Goal: Task Accomplishment & Management: Use online tool/utility

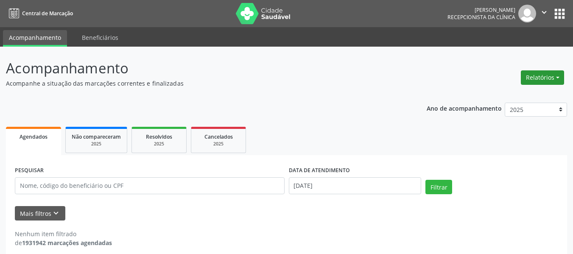
click at [557, 81] on button "Relatórios" at bounding box center [542, 77] width 43 height 14
click at [508, 94] on link "Agendamentos" at bounding box center [518, 96] width 91 height 12
select select "9"
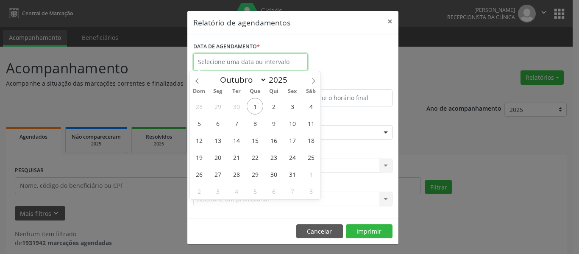
click at [262, 63] on input "text" at bounding box center [250, 61] width 115 height 17
click at [254, 105] on span "1" at bounding box center [255, 106] width 17 height 17
type input "[DATE]"
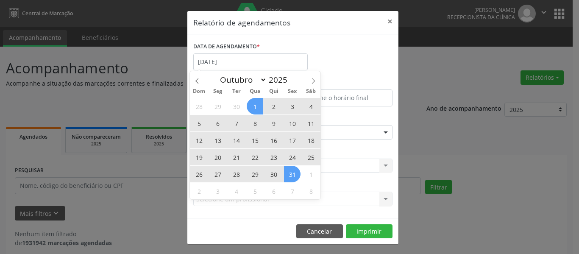
click at [292, 173] on span "31" at bounding box center [292, 174] width 17 height 17
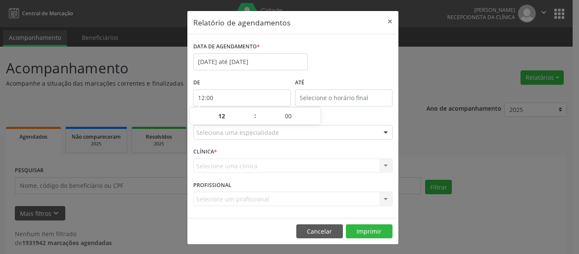
click at [266, 101] on input "12:00" at bounding box center [242, 97] width 98 height 17
click at [254, 120] on span at bounding box center [251, 120] width 6 height 8
type input "11:00"
type input "11"
click at [254, 120] on span at bounding box center [251, 120] width 6 height 8
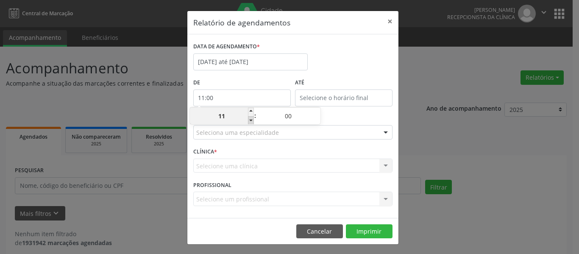
type input "10:00"
type input "10"
click at [254, 120] on span at bounding box center [251, 120] width 6 height 8
type input "09:00"
type input "09"
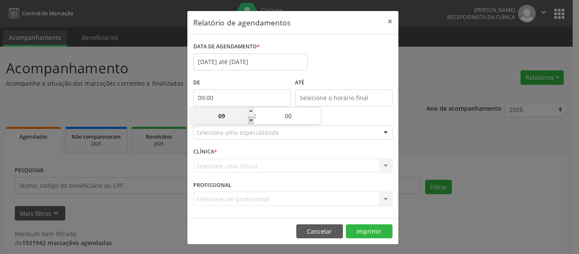
click at [254, 120] on span at bounding box center [251, 120] width 6 height 8
type input "08:00"
type input "08"
click at [254, 120] on span at bounding box center [251, 120] width 6 height 8
type input "07:00"
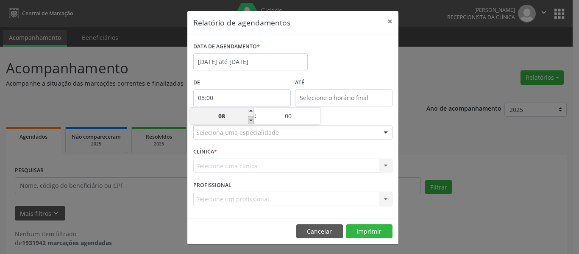
type input "07"
click at [254, 120] on span at bounding box center [251, 120] width 6 height 8
type input "06:00"
type input "06"
click at [254, 120] on span at bounding box center [251, 120] width 6 height 8
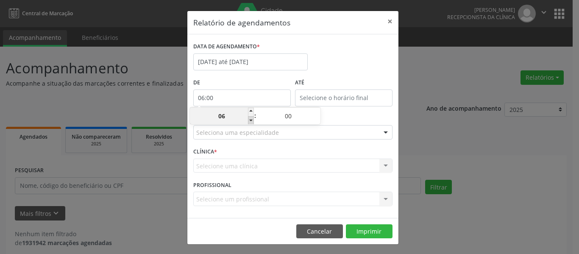
type input "05:00"
type input "05"
click at [334, 61] on div "DATA DE AGENDAMENTO * [DATE] até [DATE]" at bounding box center [293, 58] width 204 height 36
click at [367, 92] on input "12:00" at bounding box center [344, 97] width 98 height 17
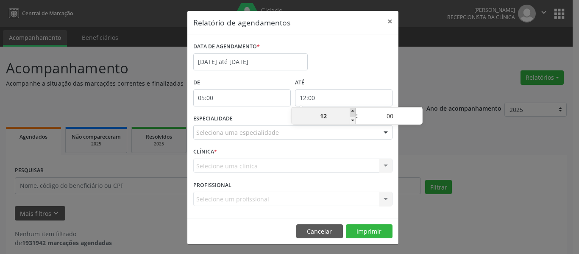
click at [354, 109] on span at bounding box center [353, 112] width 6 height 8
type input "13:00"
type input "13"
click at [354, 109] on span at bounding box center [353, 112] width 6 height 8
type input "14:00"
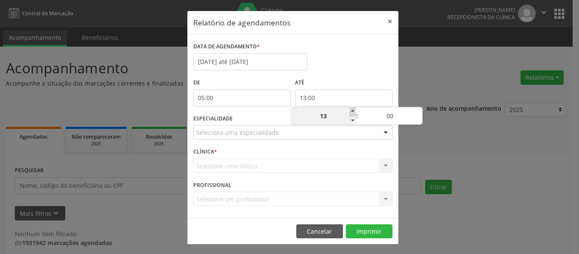
type input "14"
click at [354, 109] on span at bounding box center [353, 112] width 6 height 8
type input "15:00"
type input "15"
click at [354, 107] on div "15 : 00" at bounding box center [357, 115] width 131 height 17
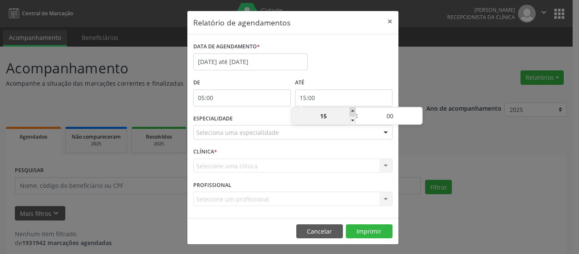
click at [354, 109] on span at bounding box center [353, 112] width 6 height 8
type input "16:00"
type input "16"
click at [354, 109] on span at bounding box center [353, 112] width 6 height 8
type input "17:00"
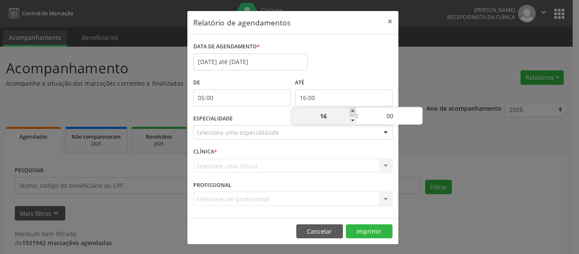
type input "17"
click at [354, 109] on span at bounding box center [353, 112] width 6 height 8
type input "18:00"
type input "18"
click at [363, 76] on div "DATA DE AGENDAMENTO * [DATE] até [DATE]" at bounding box center [293, 58] width 204 height 36
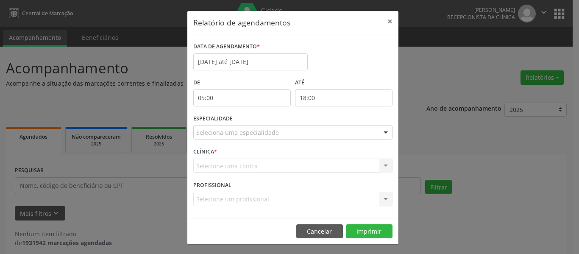
click at [339, 132] on div "Seleciona uma especialidade" at bounding box center [292, 132] width 199 height 14
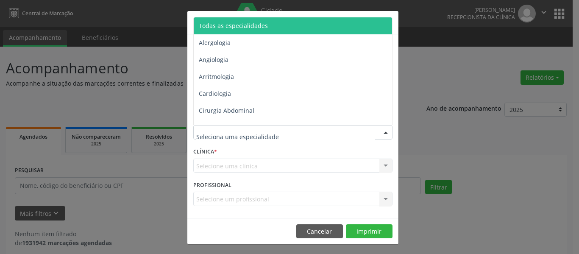
click at [251, 30] on span "Todas as especialidades" at bounding box center [294, 25] width 200 height 17
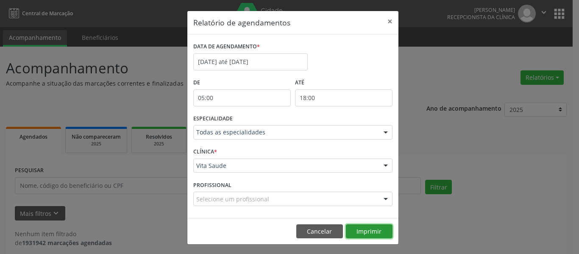
click at [374, 237] on button "Imprimir" at bounding box center [369, 231] width 47 height 14
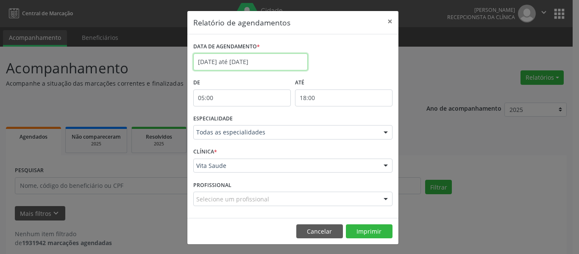
click at [262, 61] on input "[DATE] até [DATE]" at bounding box center [250, 61] width 115 height 17
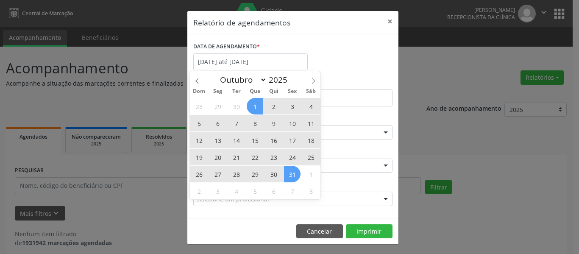
click at [254, 107] on span "1" at bounding box center [255, 106] width 17 height 17
type input "[DATE]"
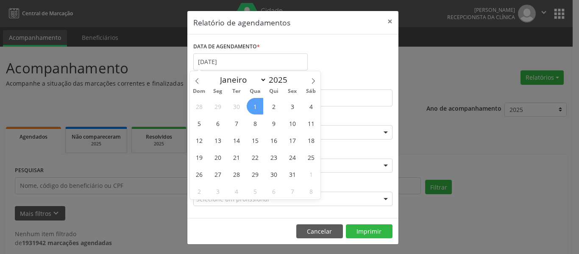
click at [255, 107] on span "1" at bounding box center [255, 106] width 17 height 17
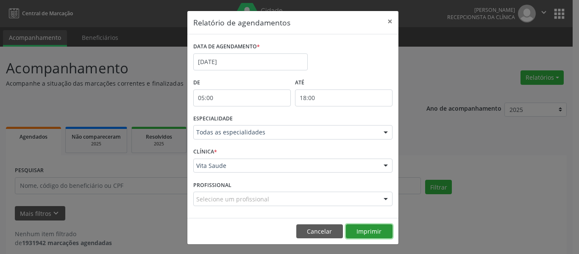
click at [364, 230] on button "Imprimir" at bounding box center [369, 231] width 47 height 14
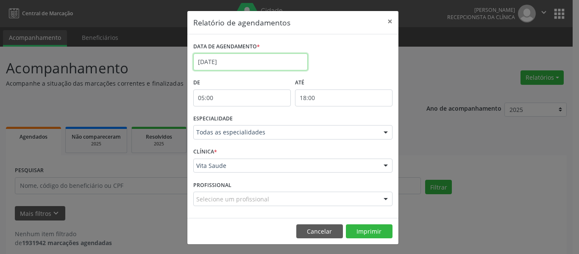
click at [253, 66] on input "[DATE]" at bounding box center [250, 61] width 115 height 17
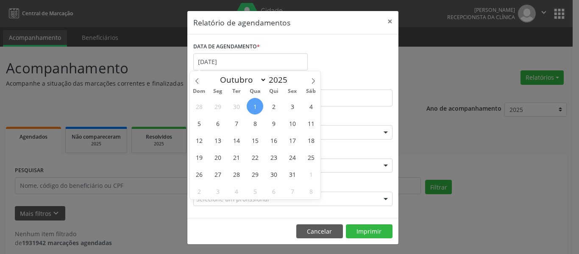
click at [260, 108] on span "1" at bounding box center [255, 106] width 17 height 17
type input "[DATE]"
click at [289, 109] on span "3" at bounding box center [292, 106] width 17 height 17
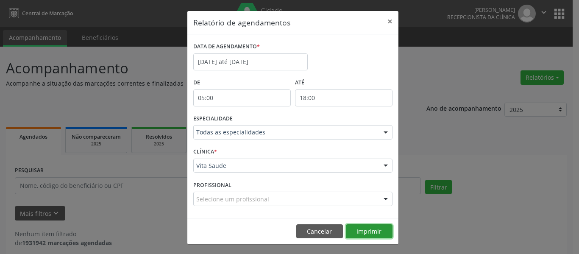
click at [364, 231] on button "Imprimir" at bounding box center [369, 231] width 47 height 14
